Goal: Transaction & Acquisition: Purchase product/service

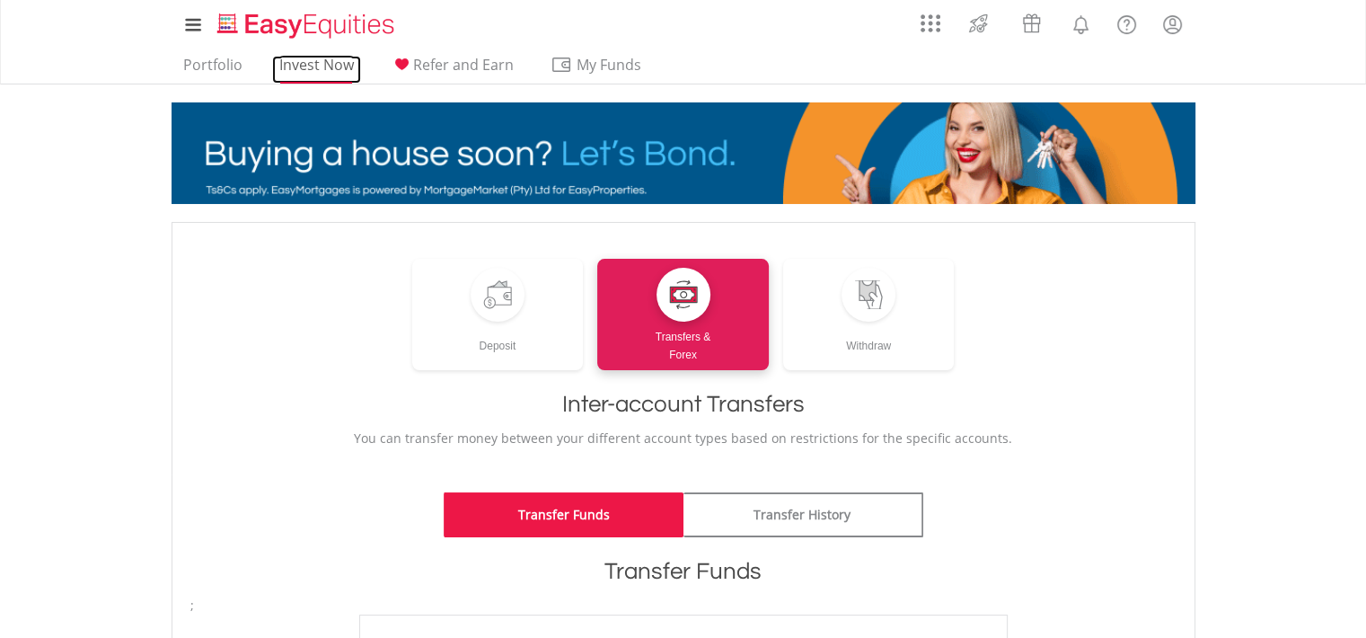
click at [316, 64] on link "Invest Now" at bounding box center [316, 70] width 89 height 28
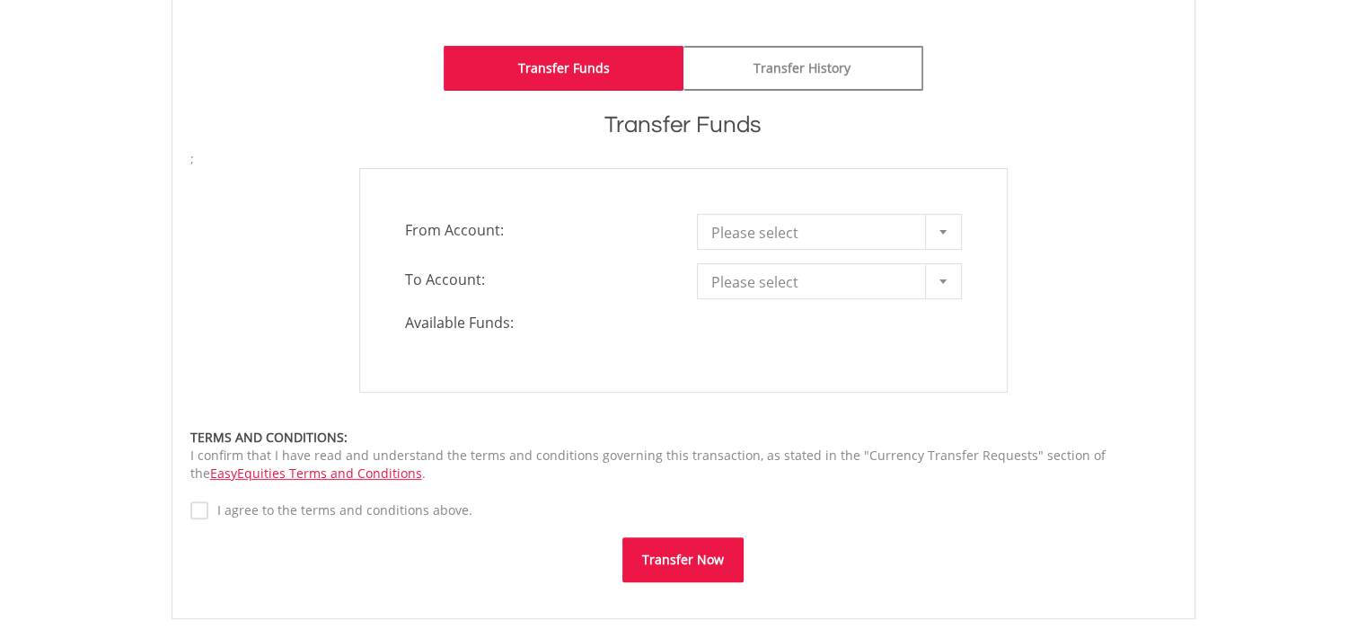
scroll to position [449, 0]
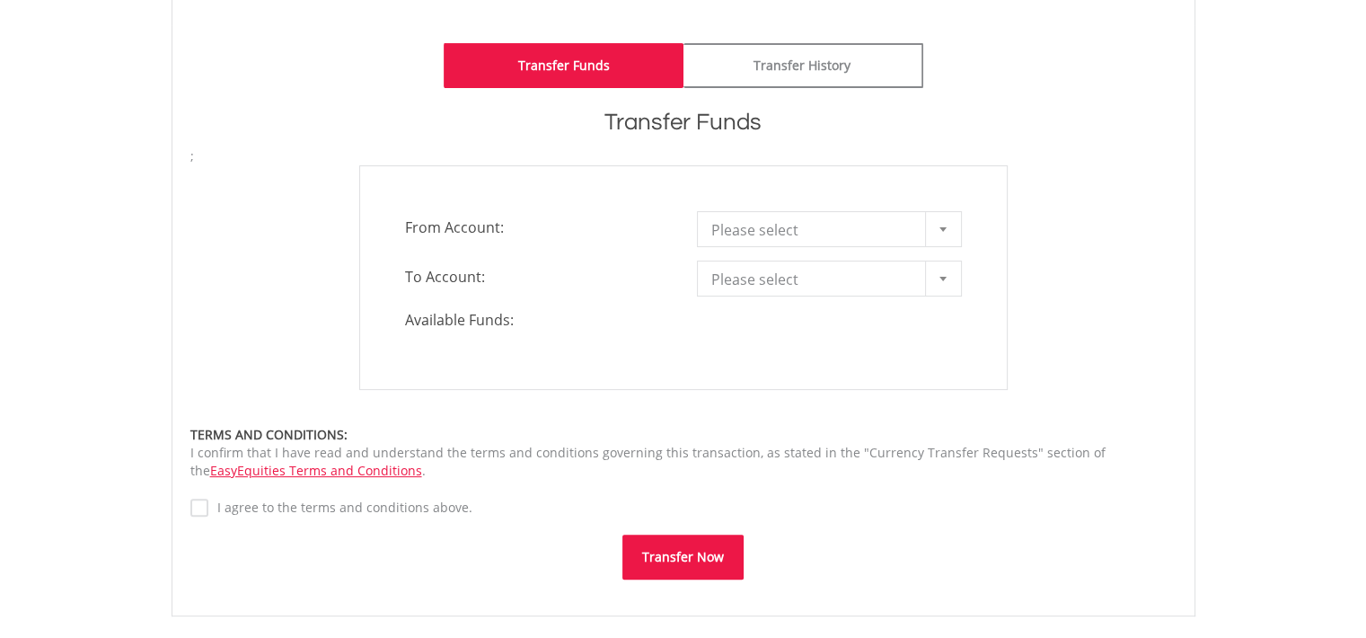
click at [942, 229] on b at bounding box center [943, 229] width 7 height 4
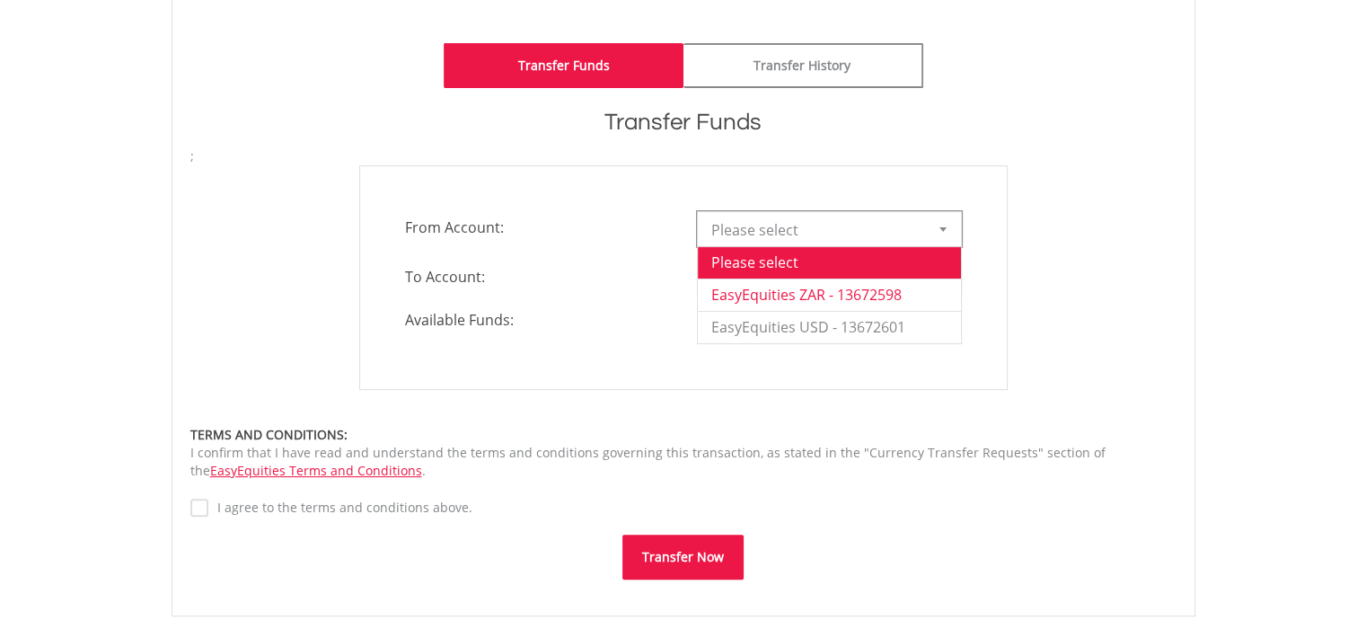
click at [869, 290] on li "EasyEquities ZAR - 13672598" at bounding box center [829, 294] width 263 height 32
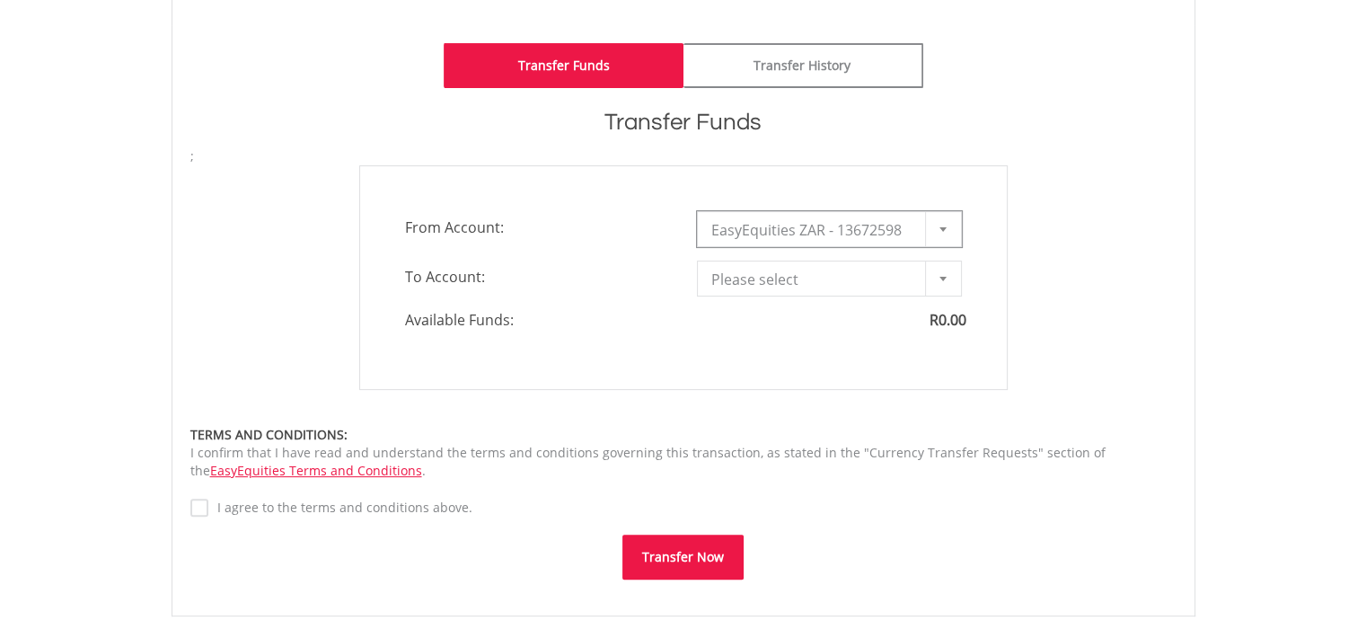
click at [945, 278] on b at bounding box center [943, 279] width 7 height 4
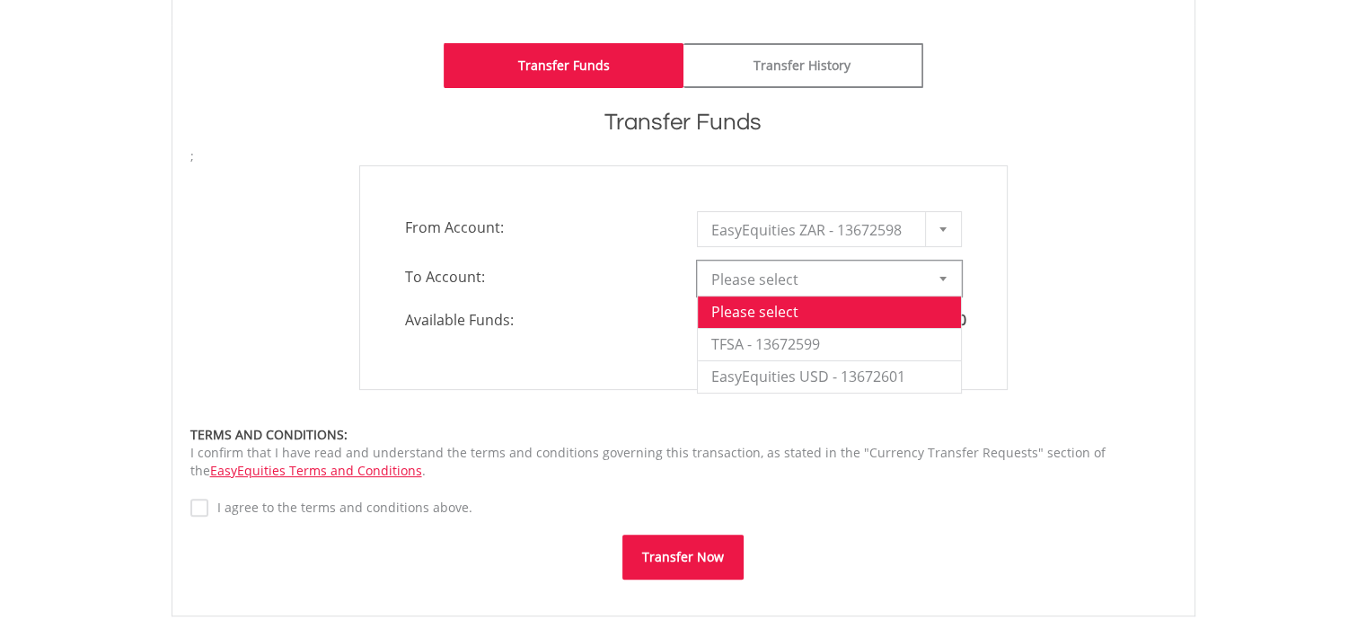
drag, startPoint x: 1102, startPoint y: 227, endPoint x: 1009, endPoint y: 260, distance: 98.9
click at [1103, 227] on div "**********" at bounding box center [683, 277] width 1013 height 225
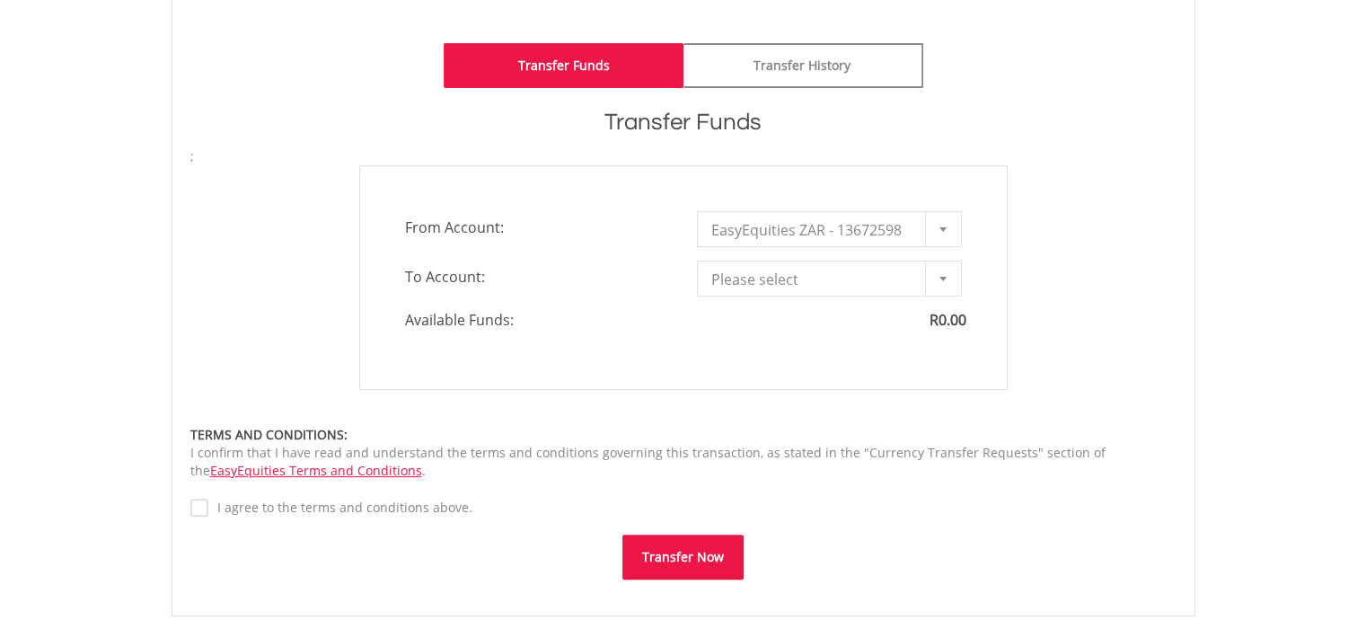
scroll to position [0, 0]
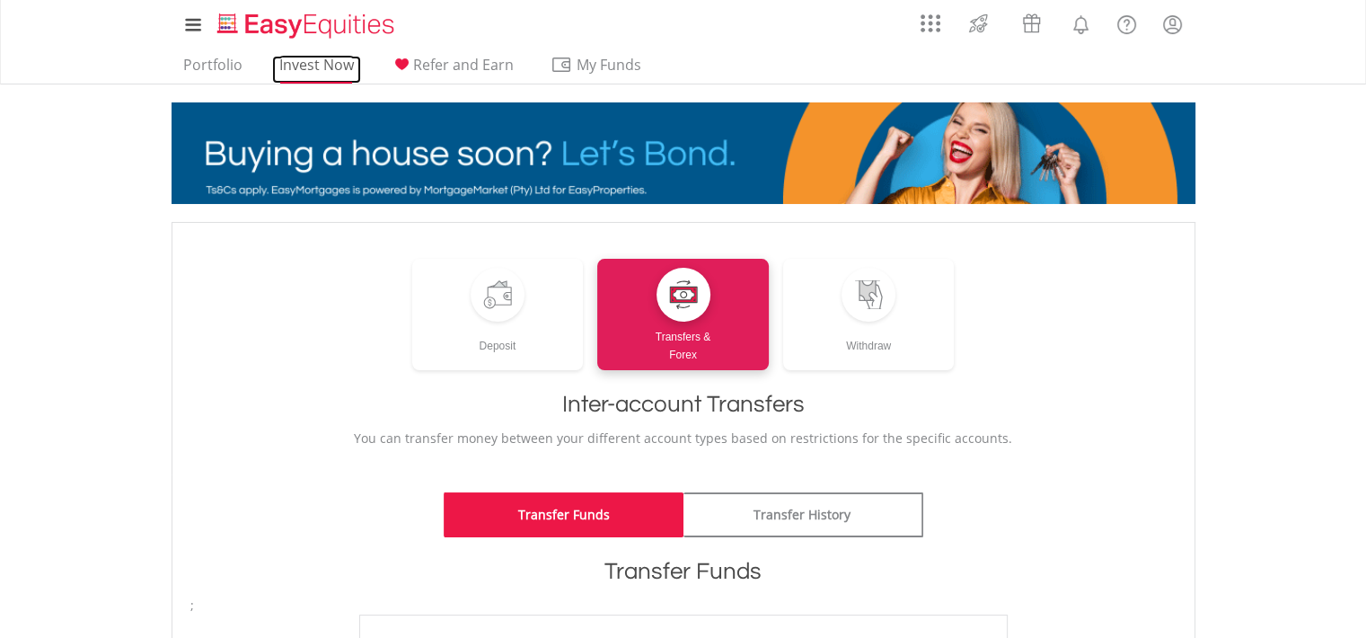
click at [320, 66] on link "Invest Now" at bounding box center [316, 70] width 89 height 28
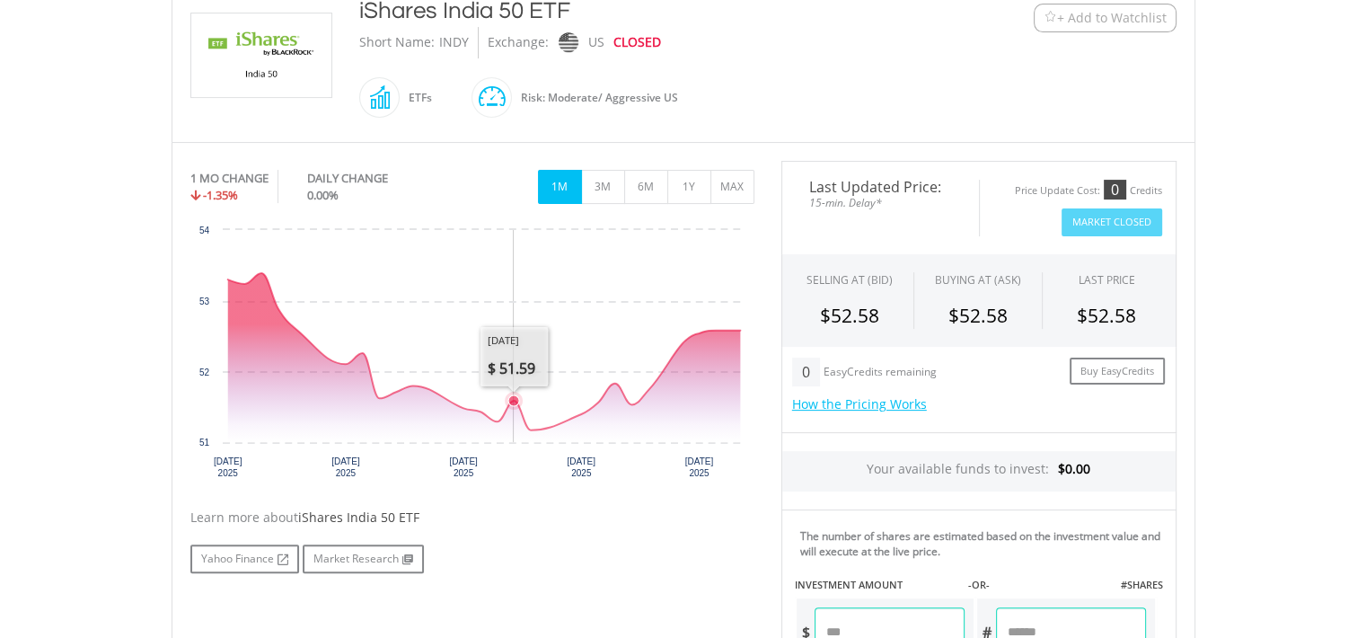
scroll to position [449, 0]
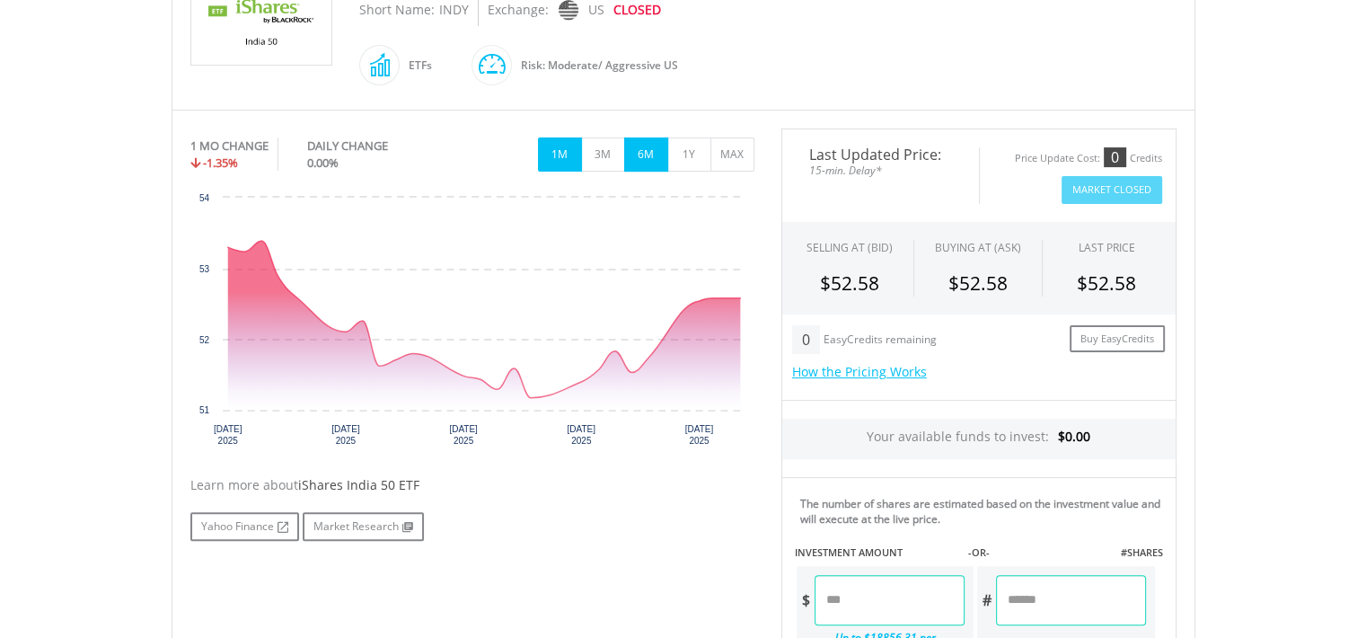
click at [641, 161] on button "6M" at bounding box center [646, 154] width 44 height 34
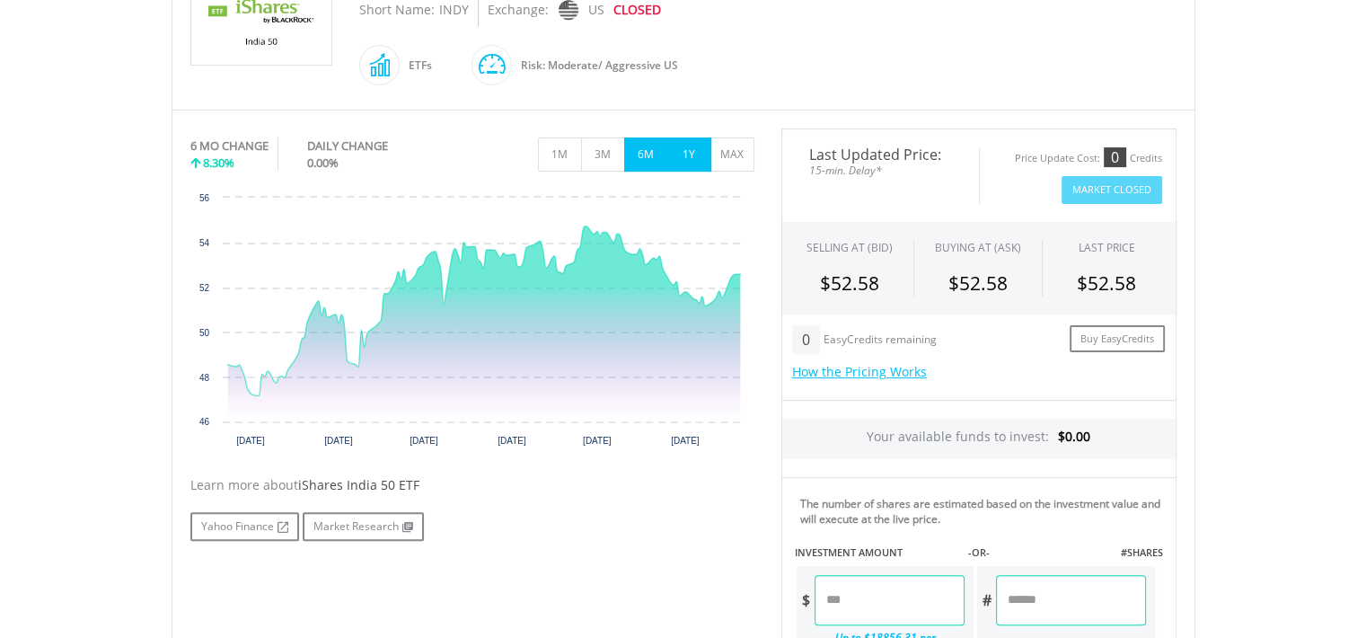
click at [686, 152] on button "1Y" at bounding box center [689, 154] width 44 height 34
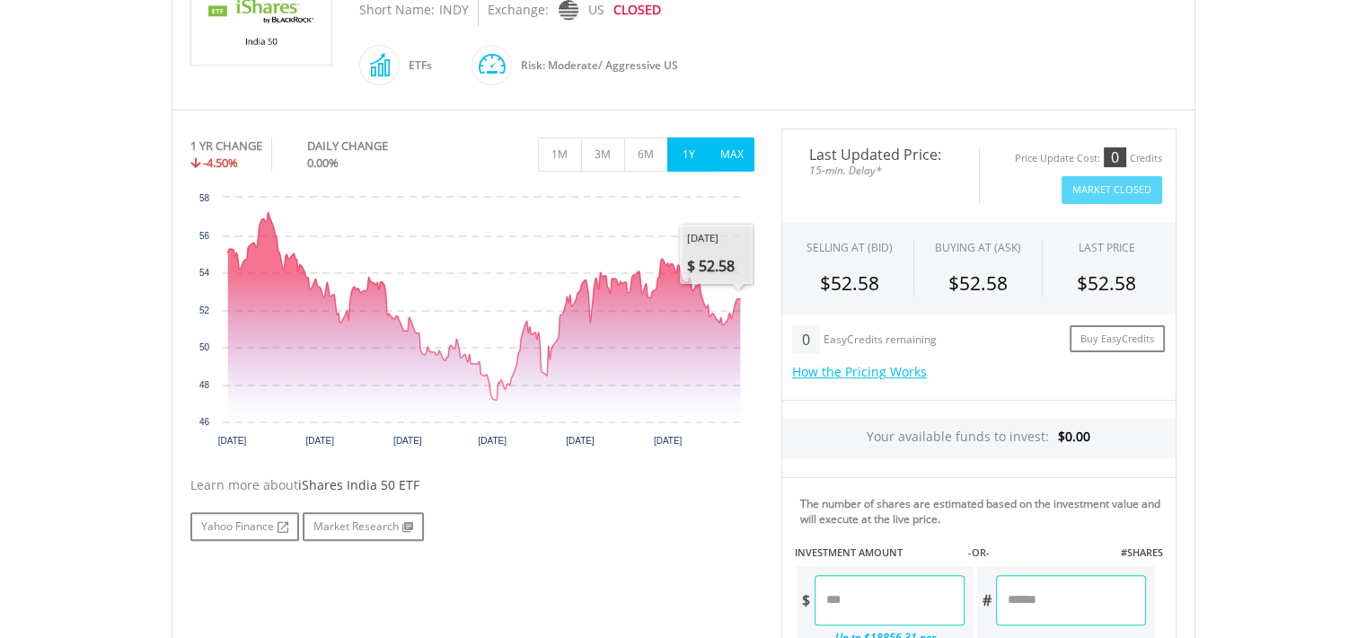
click at [733, 146] on button "MAX" at bounding box center [732, 154] width 44 height 34
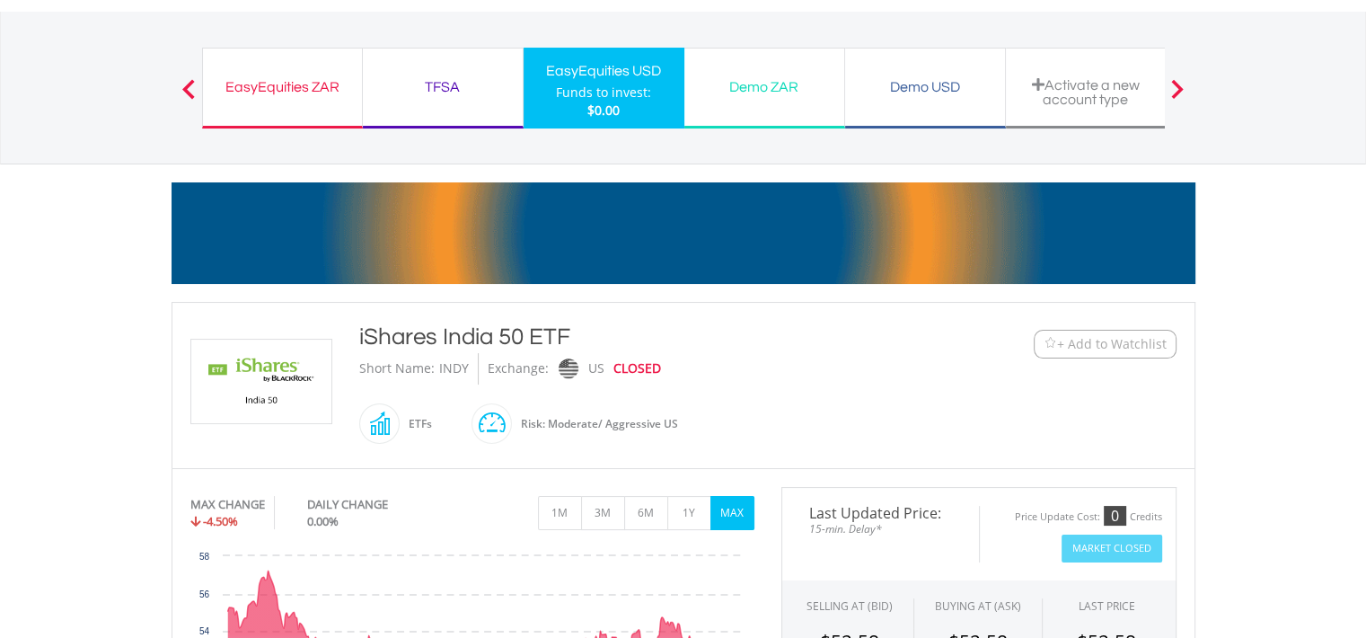
scroll to position [0, 0]
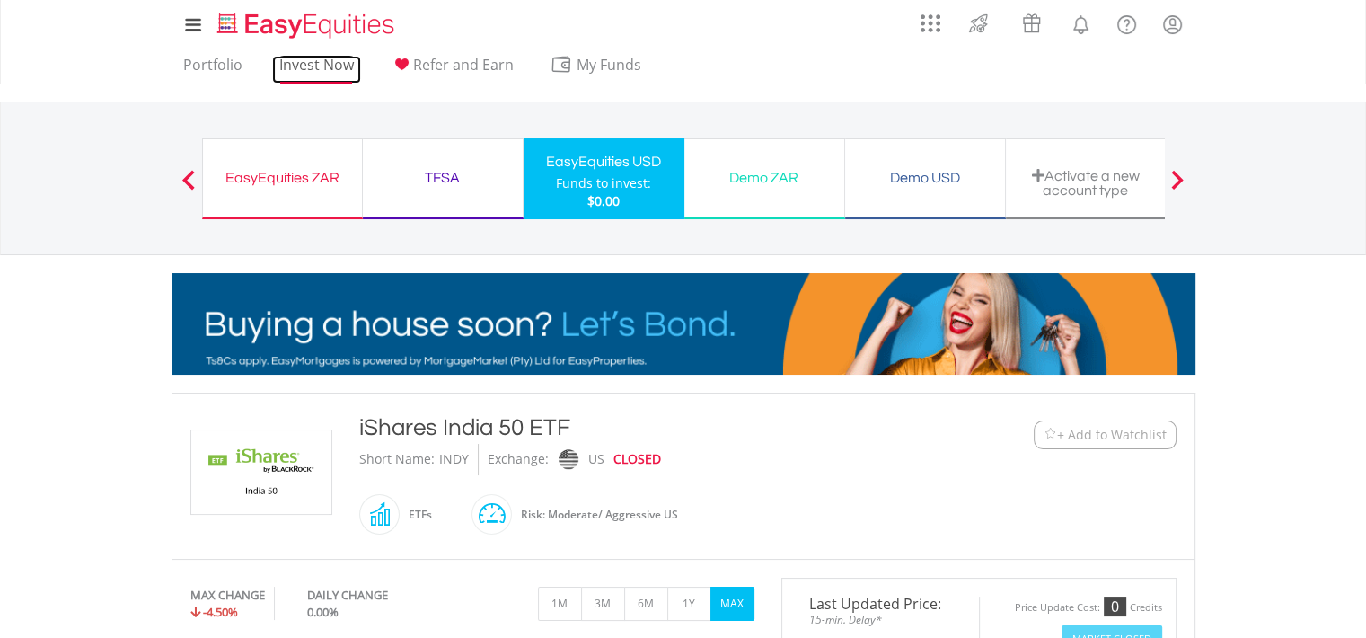
click at [315, 66] on link "Invest Now" at bounding box center [316, 70] width 89 height 28
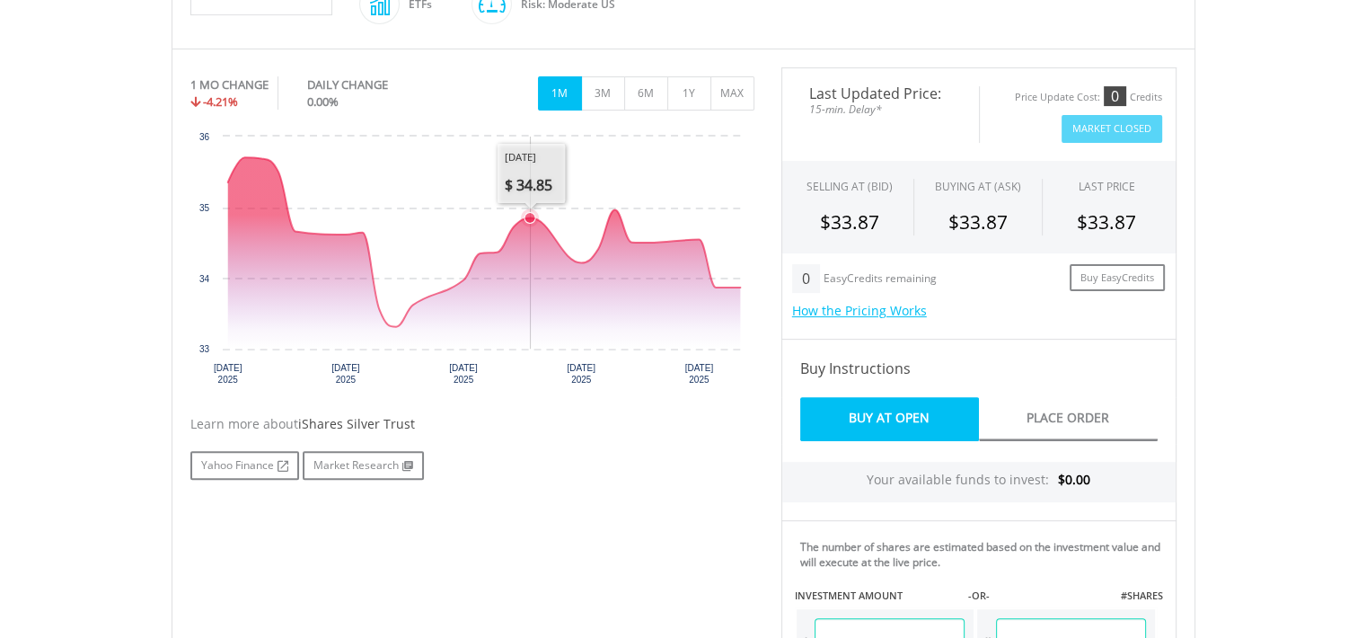
scroll to position [539, 0]
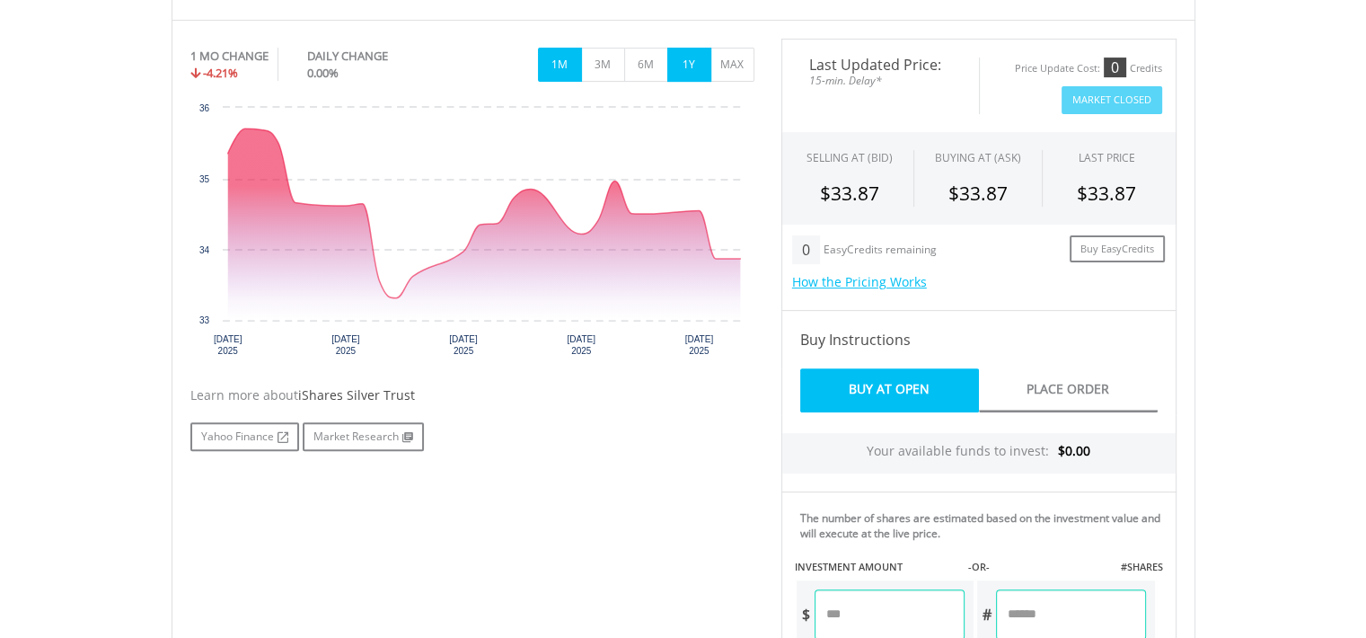
click at [693, 60] on button "1Y" at bounding box center [689, 65] width 44 height 34
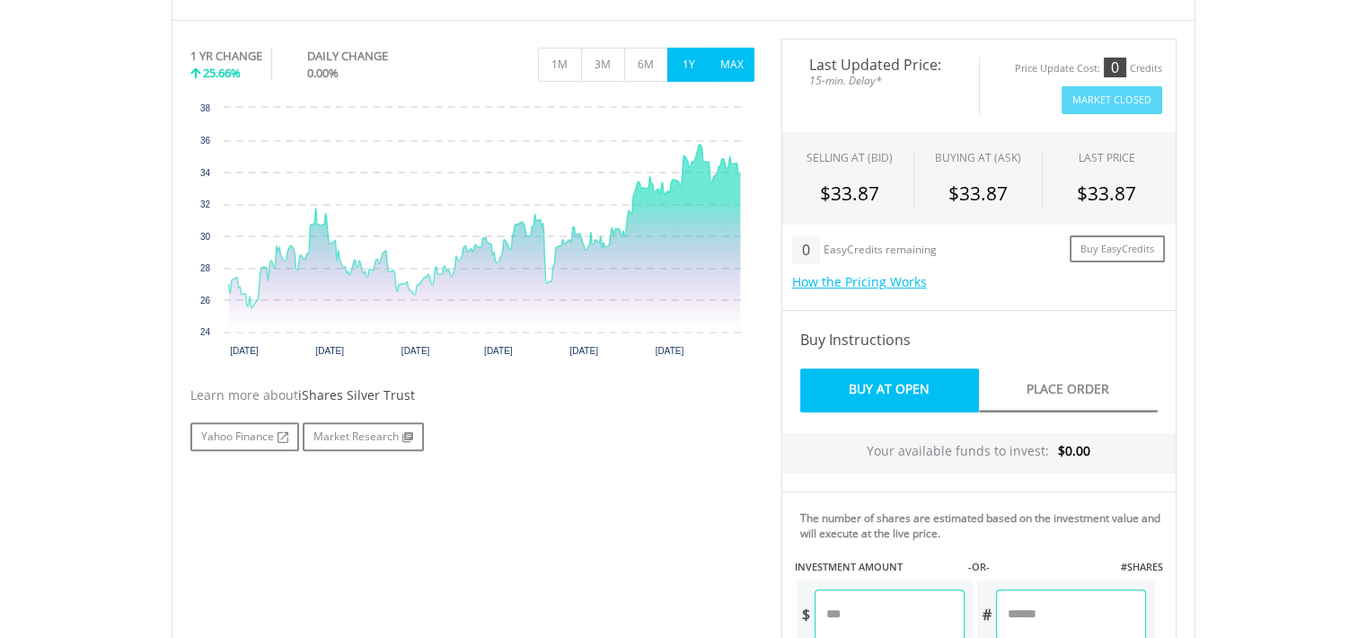
click at [736, 58] on button "MAX" at bounding box center [732, 65] width 44 height 34
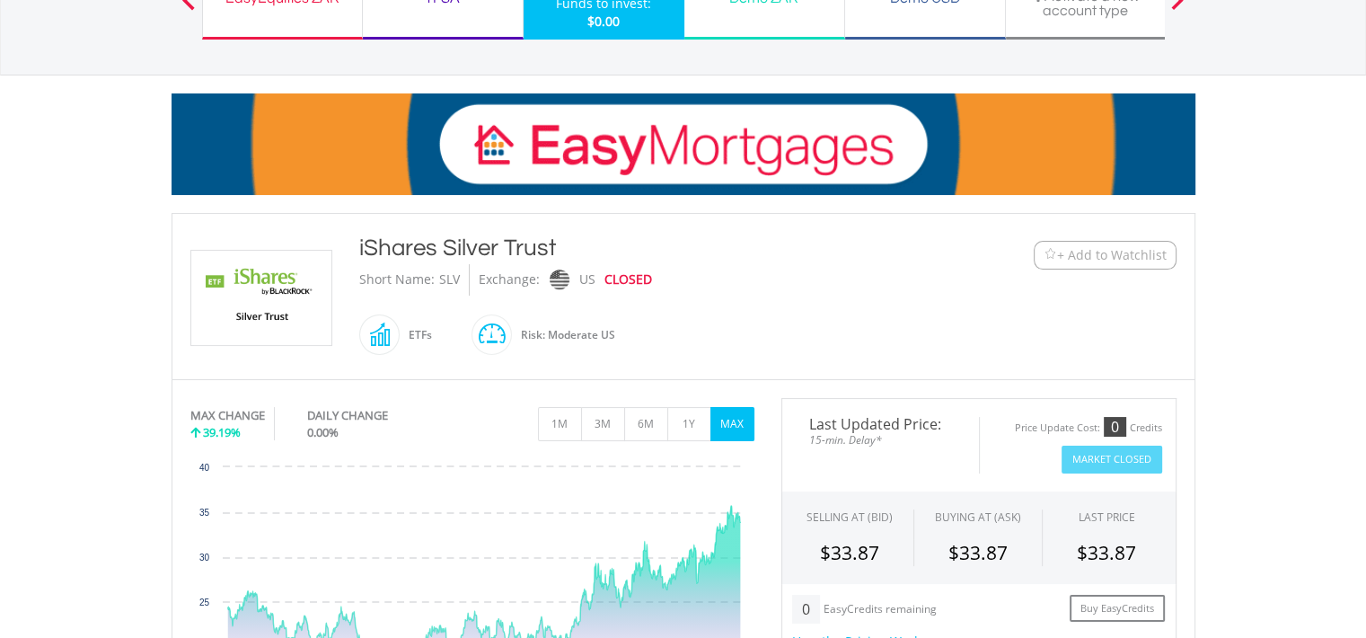
scroll to position [0, 0]
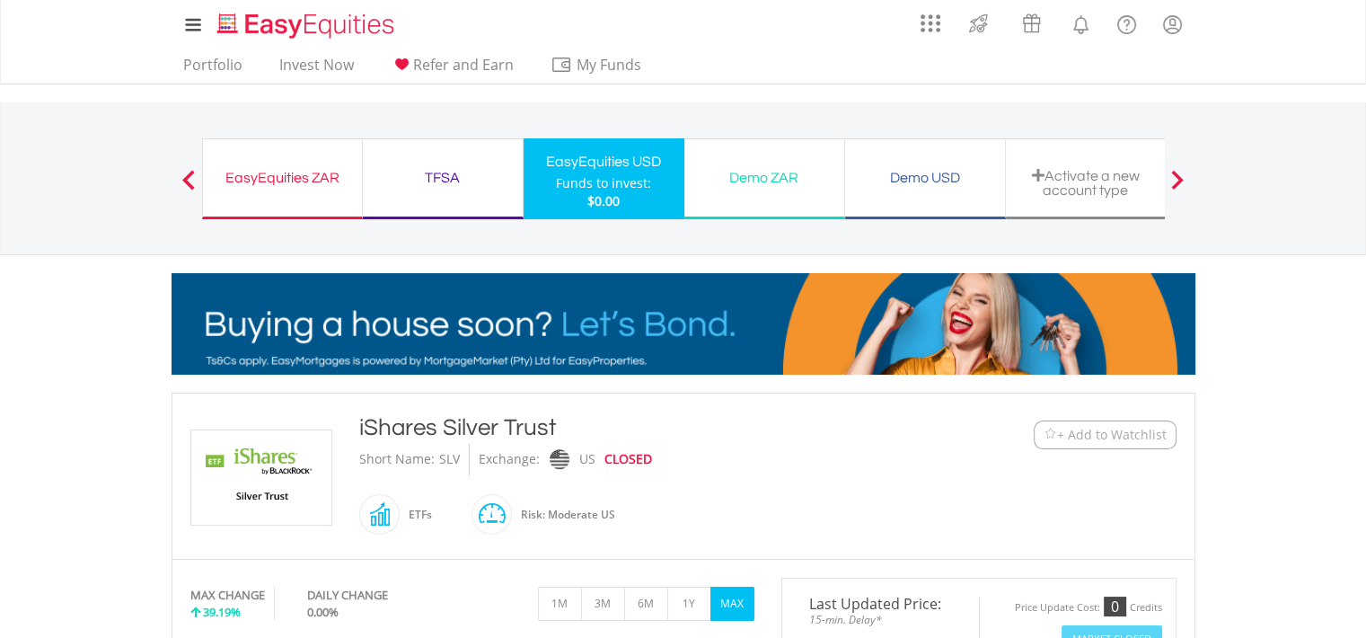
click at [287, 175] on div "EasyEquities ZAR" at bounding box center [282, 177] width 137 height 25
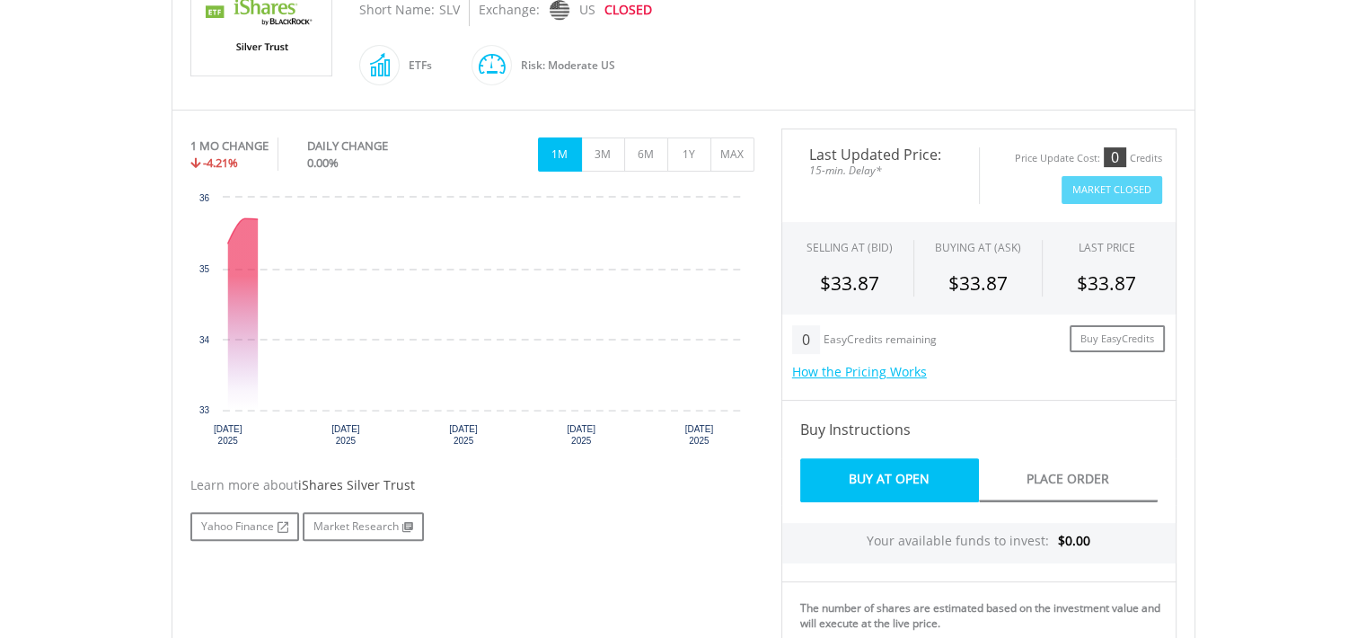
scroll to position [359, 0]
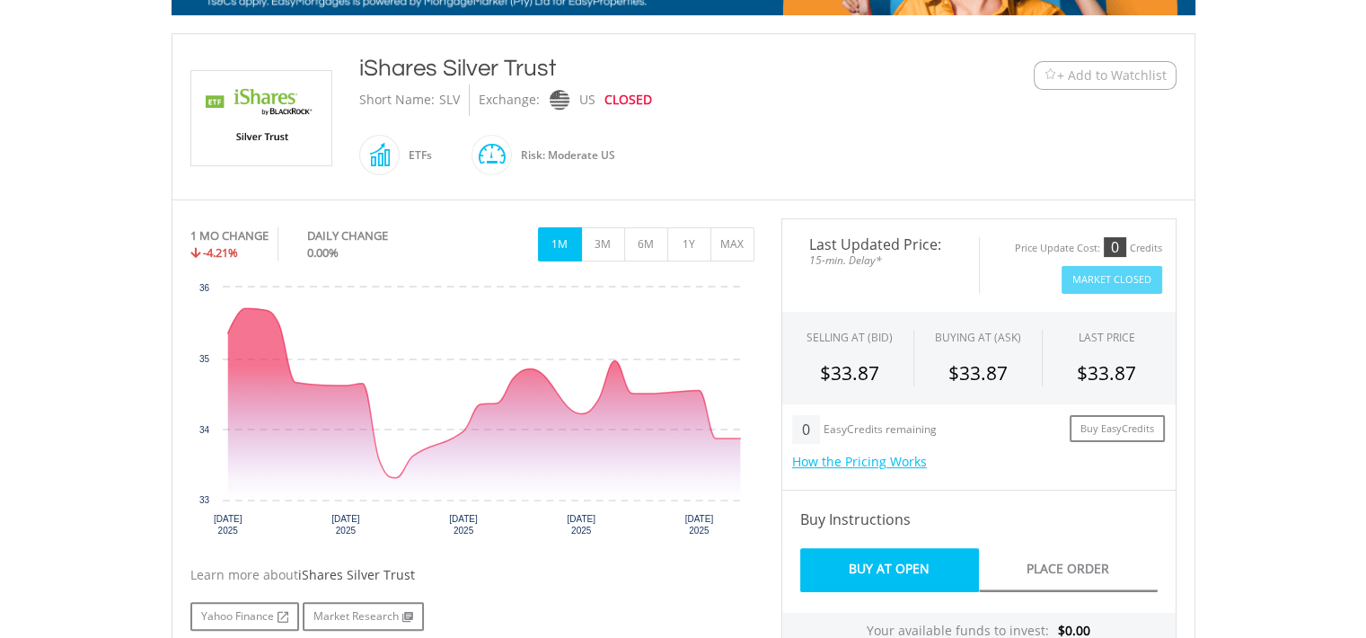
click at [276, 98] on img at bounding box center [261, 118] width 135 height 94
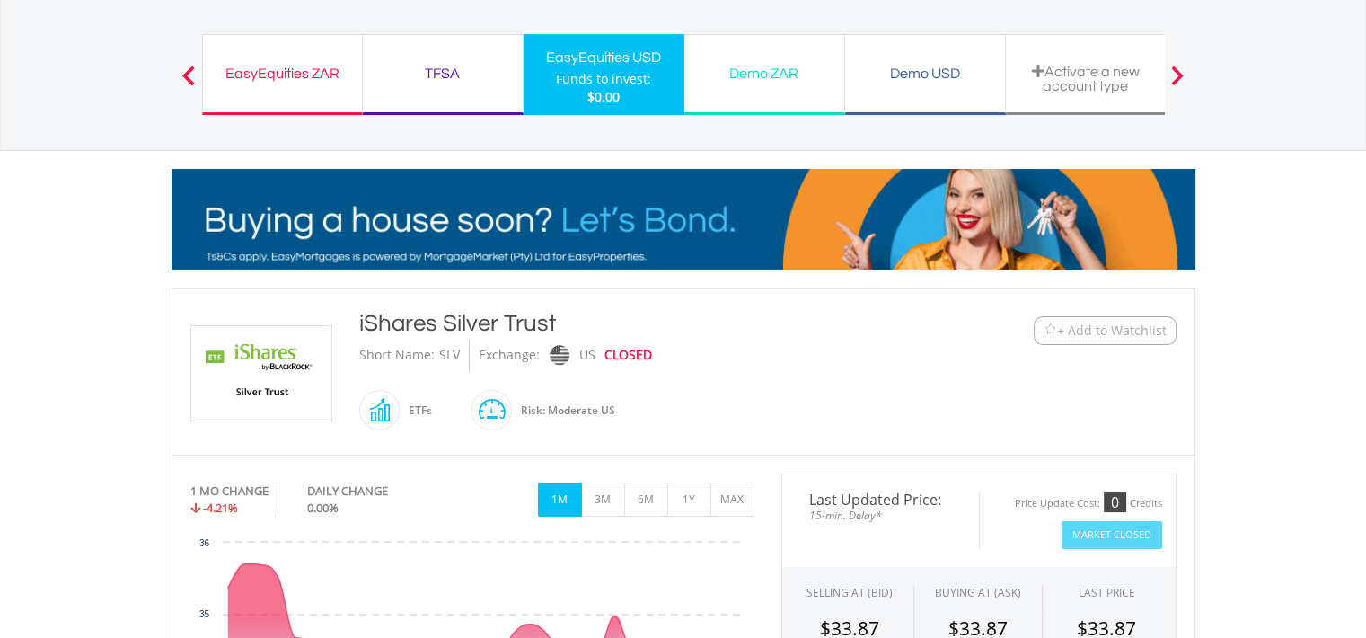
scroll to position [0, 0]
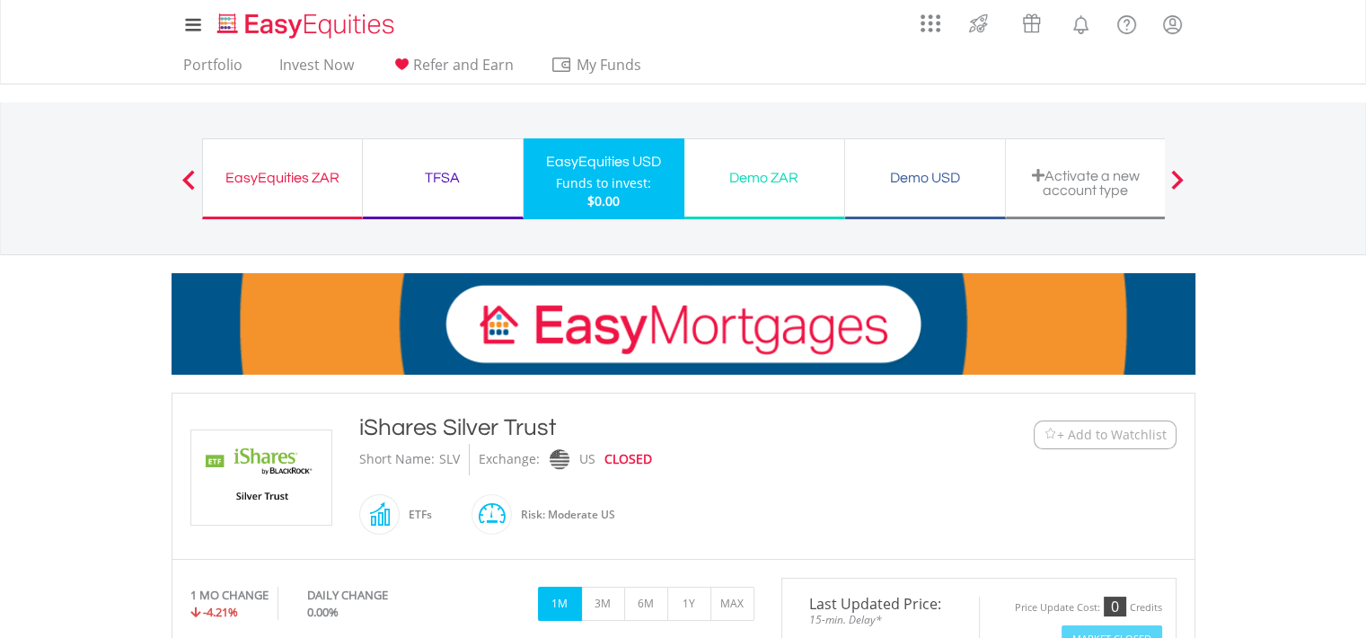
click at [293, 173] on div "EasyEquities ZAR" at bounding box center [282, 177] width 137 height 25
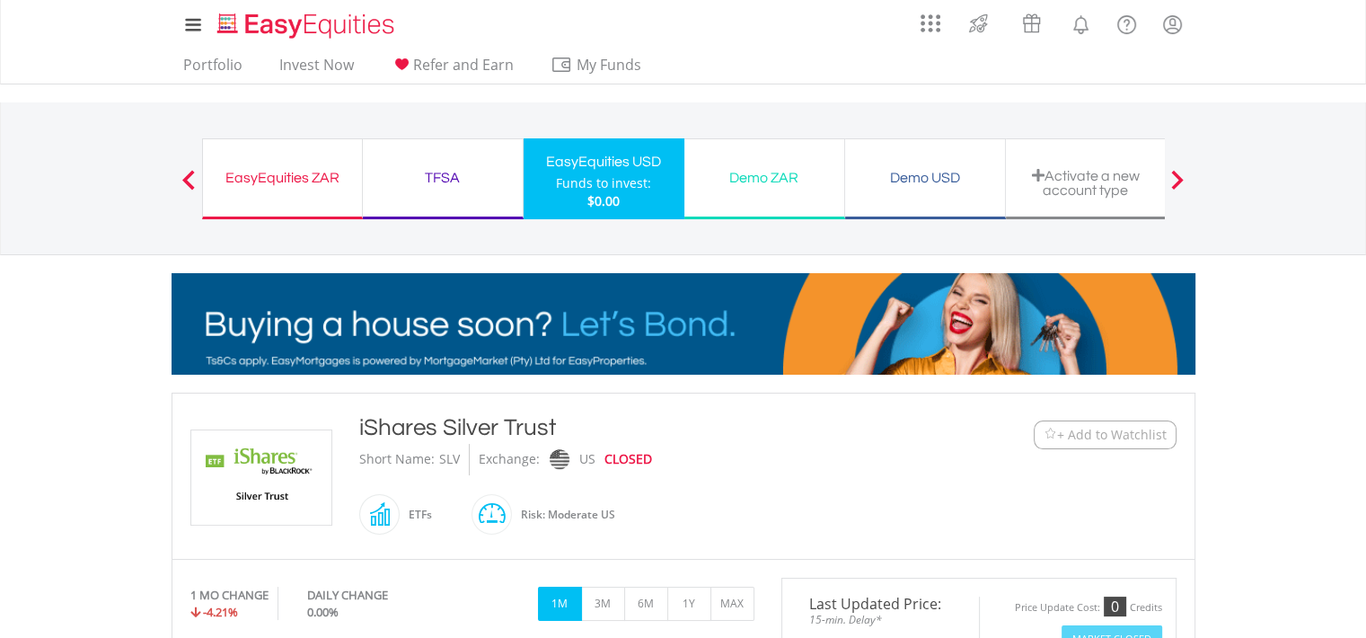
click at [192, 178] on span at bounding box center [188, 180] width 13 height 20
click at [320, 59] on link "Invest Now" at bounding box center [316, 70] width 89 height 28
